Goal: Transaction & Acquisition: Register for event/course

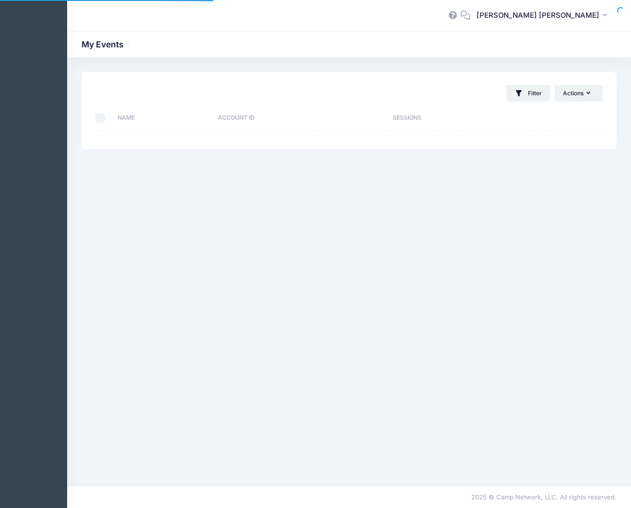
select select "10"
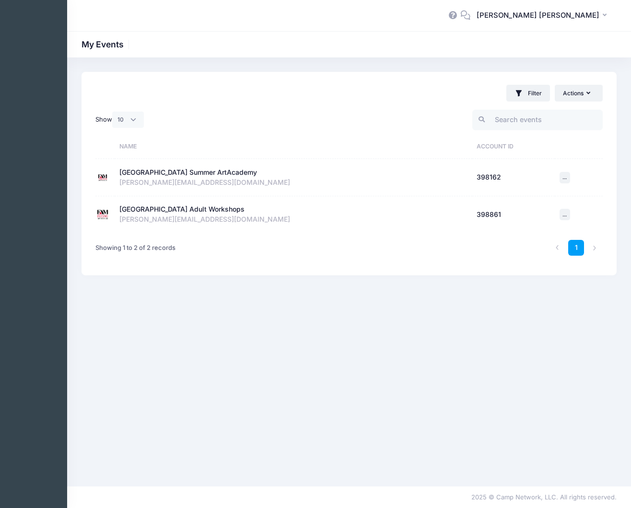
click at [153, 210] on div "[GEOGRAPHIC_DATA] Adult Workshops" at bounding box center [181, 210] width 125 height 10
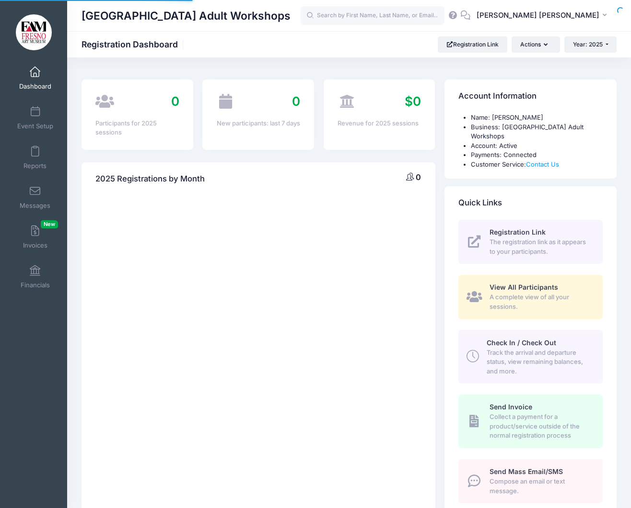
select select
click at [505, 231] on span "Registration Link" at bounding box center [517, 232] width 56 height 8
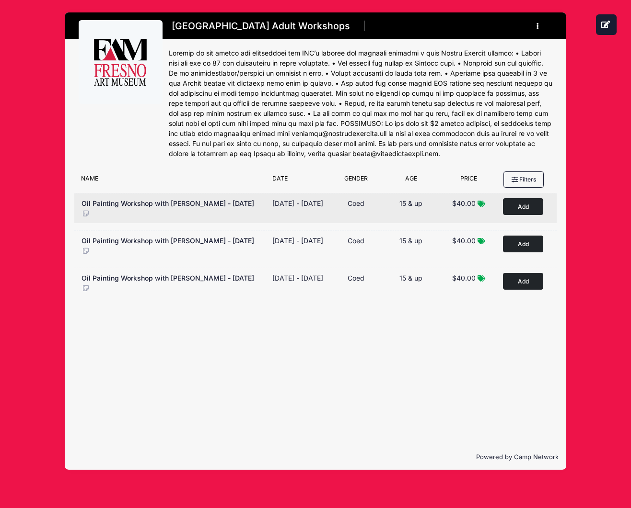
click at [516, 214] on button "Add to Cart" at bounding box center [523, 206] width 40 height 17
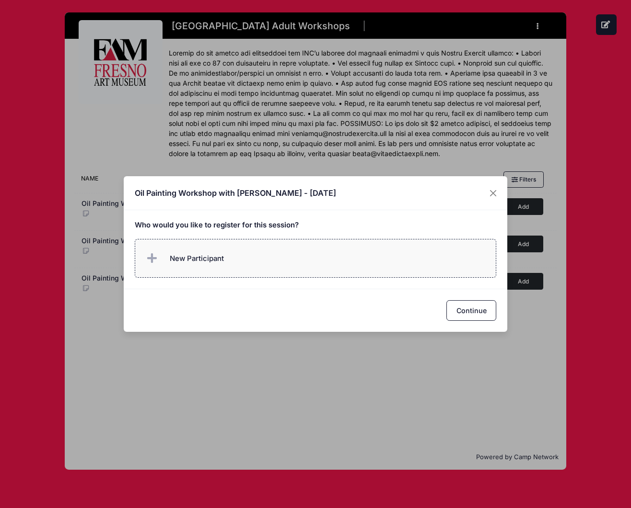
click at [151, 259] on icon at bounding box center [153, 259] width 13 height 0
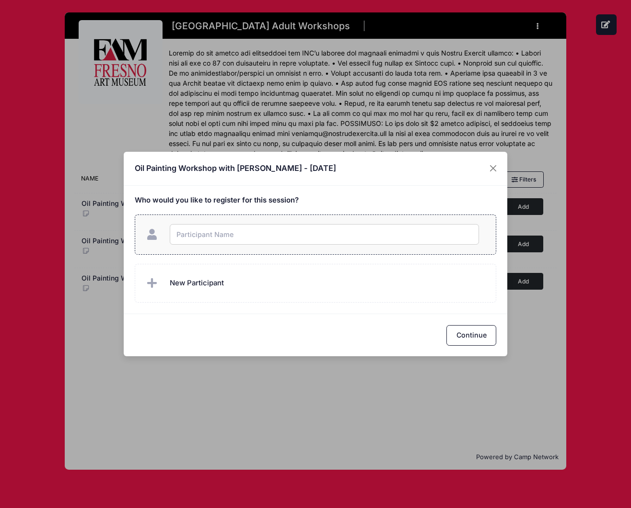
click at [188, 236] on input "text" at bounding box center [324, 234] width 309 height 21
type input "susan Filgate"
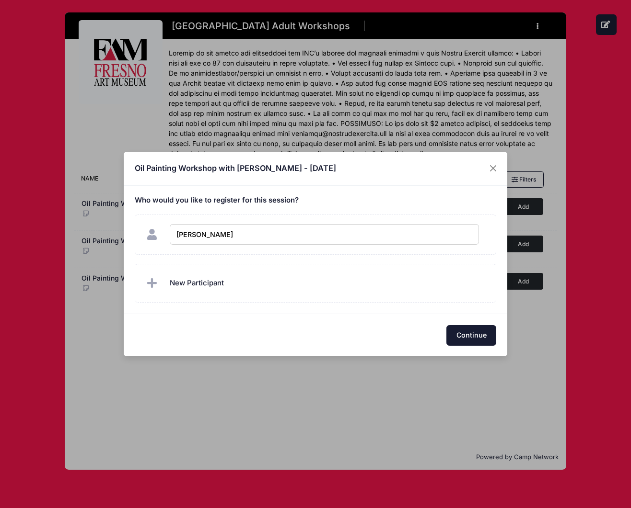
checkbox input "true"
click at [460, 332] on button "Continue" at bounding box center [471, 335] width 50 height 21
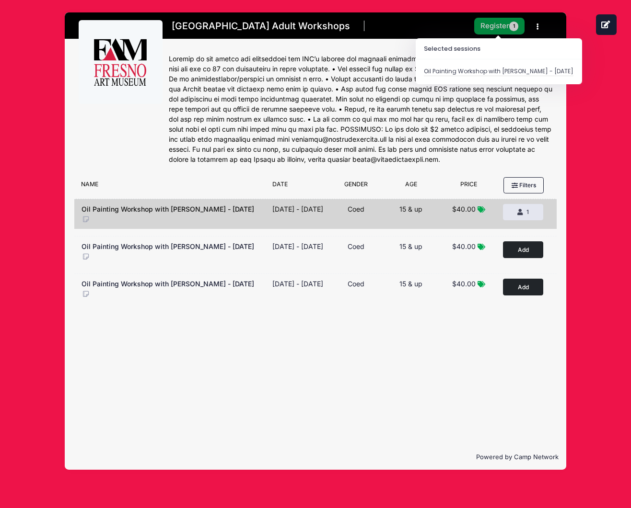
click at [498, 28] on button "Register 1" at bounding box center [499, 26] width 51 height 17
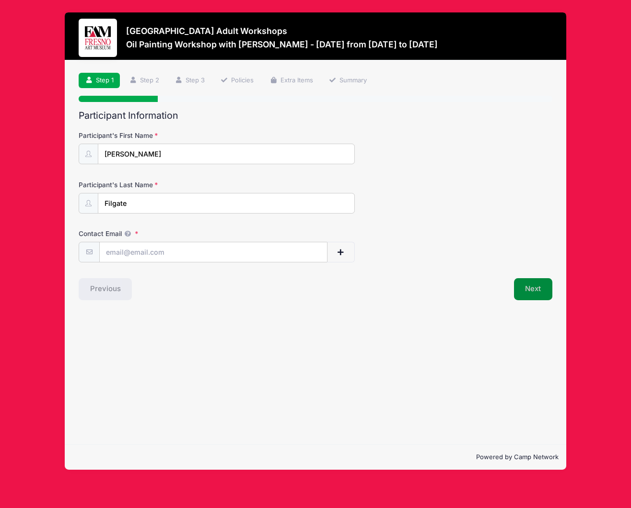
click at [526, 290] on button "Next" at bounding box center [533, 289] width 39 height 22
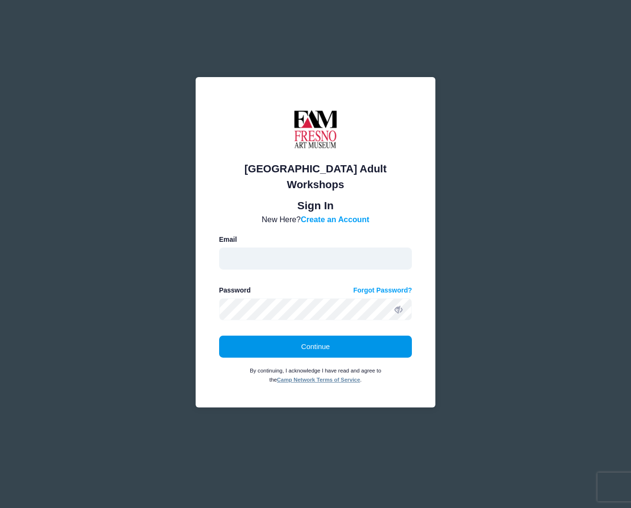
type input "[PERSON_NAME][EMAIL_ADDRESS][DOMAIN_NAME]"
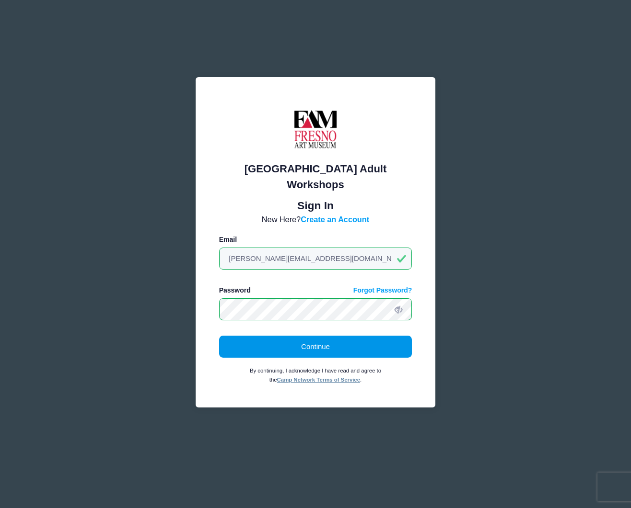
click at [322, 337] on button "Continue" at bounding box center [315, 347] width 193 height 22
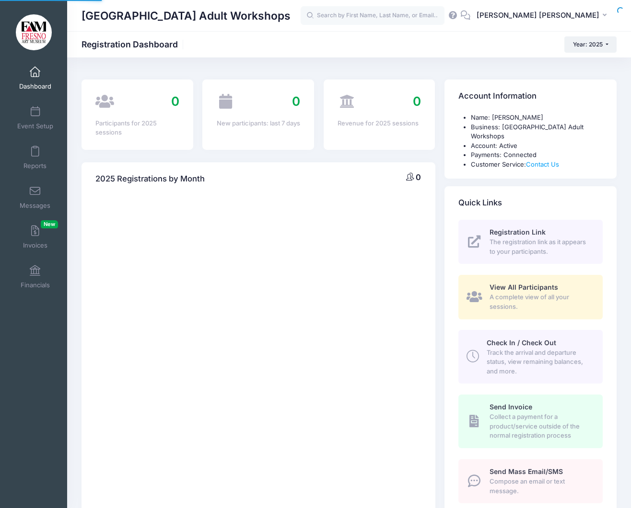
select select
